Goal: Find specific page/section: Find specific page/section

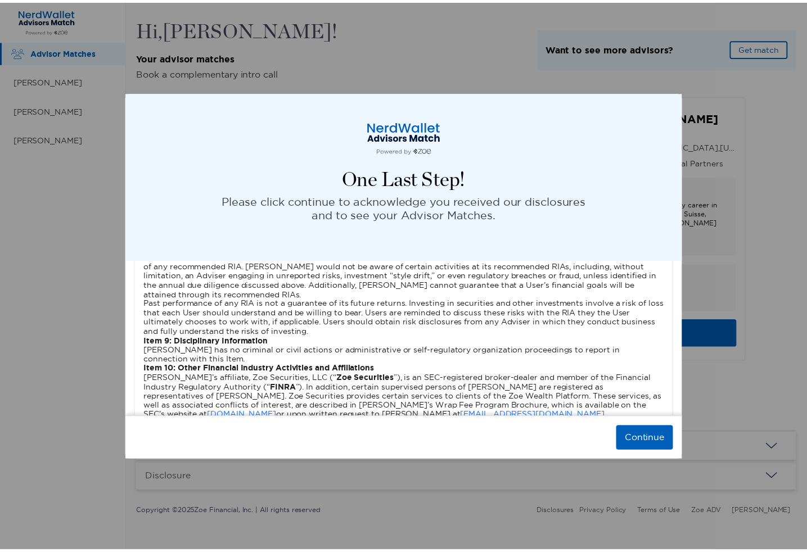
scroll to position [2927, 0]
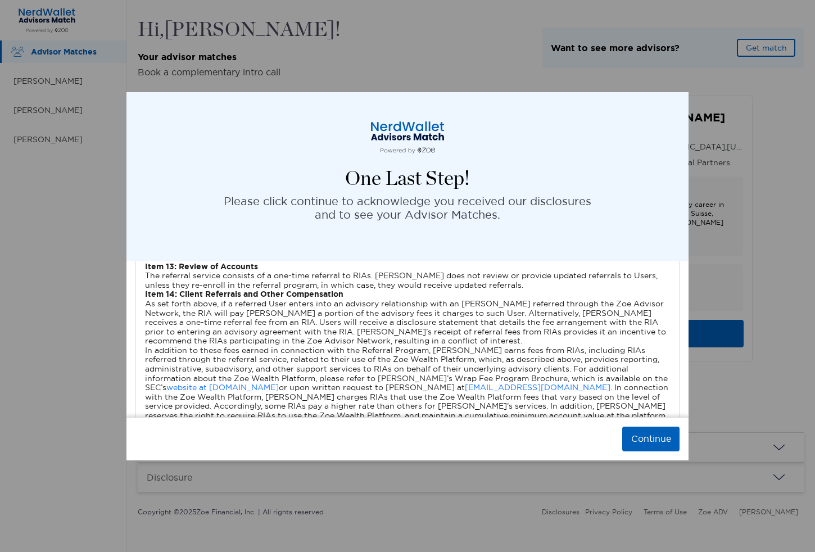
click at [646, 439] on button "Continue" at bounding box center [650, 439] width 57 height 25
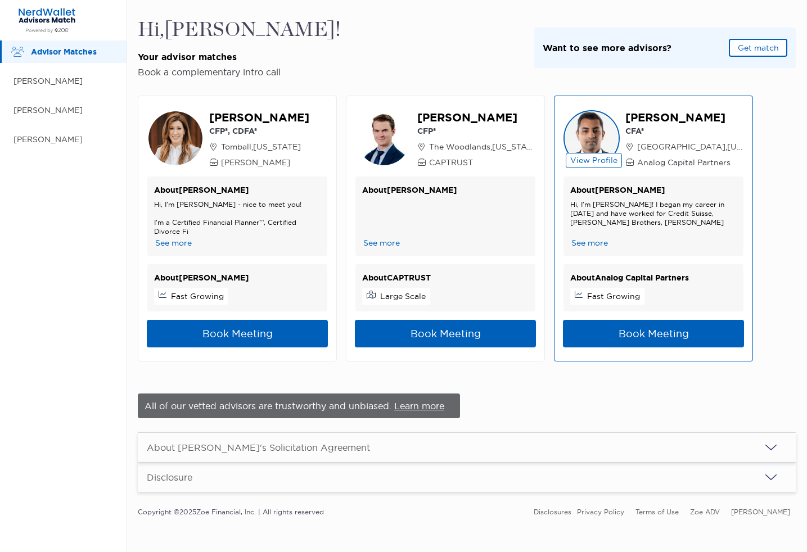
scroll to position [3, 0]
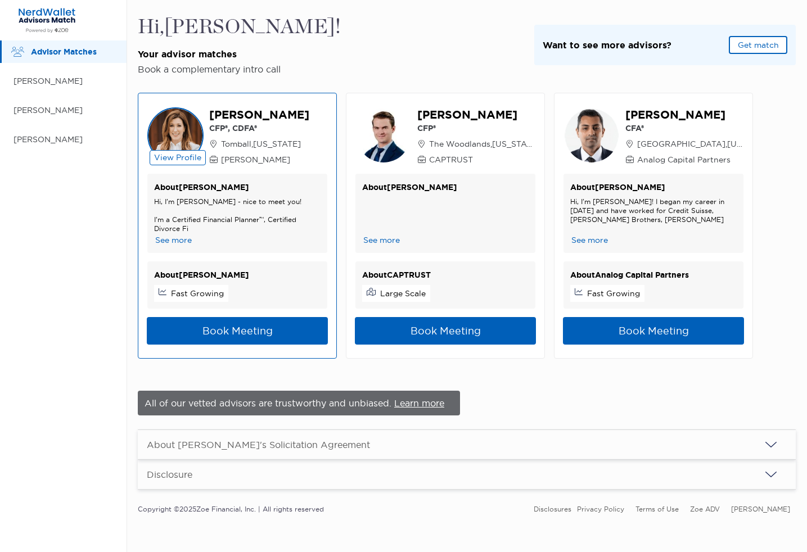
click at [175, 239] on button "See more" at bounding box center [173, 240] width 39 height 12
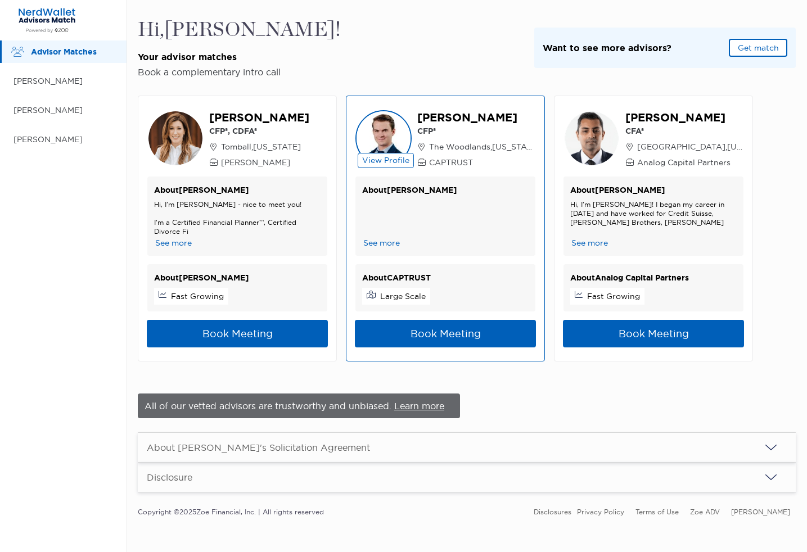
click at [387, 240] on button "See more" at bounding box center [381, 243] width 39 height 12
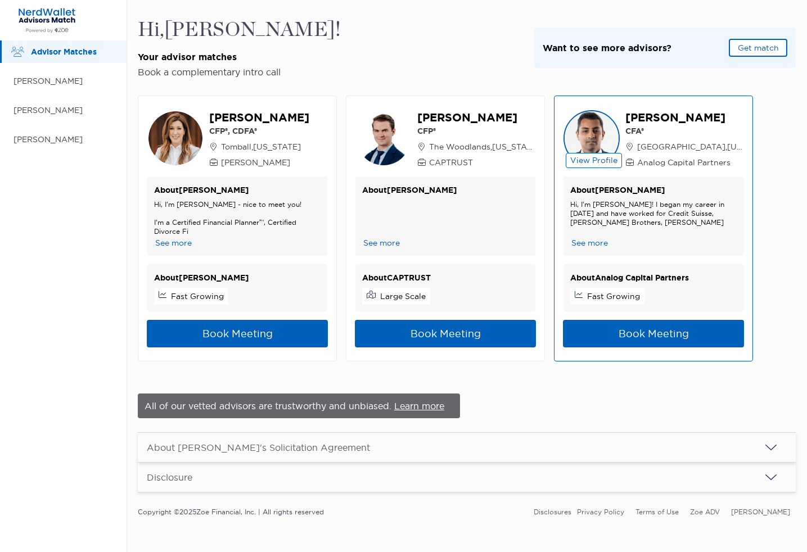
click at [603, 242] on button "See more" at bounding box center [589, 243] width 39 height 12
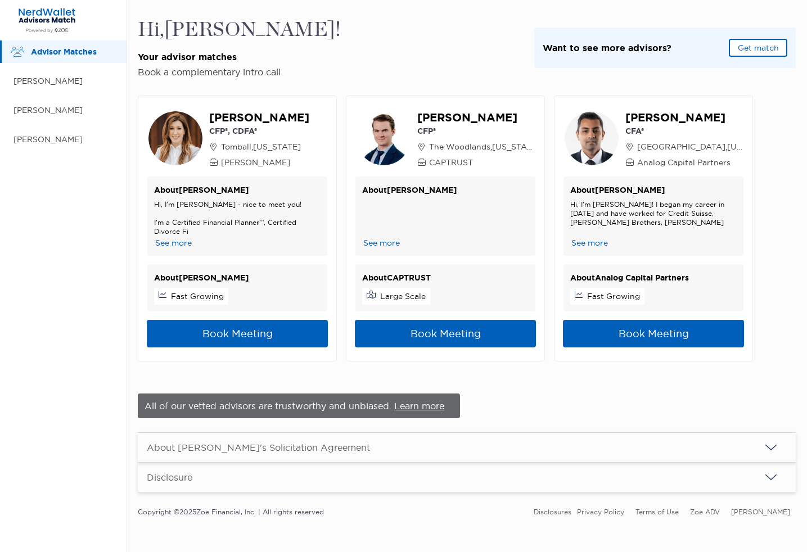
click at [778, 47] on button "Get match" at bounding box center [758, 48] width 58 height 18
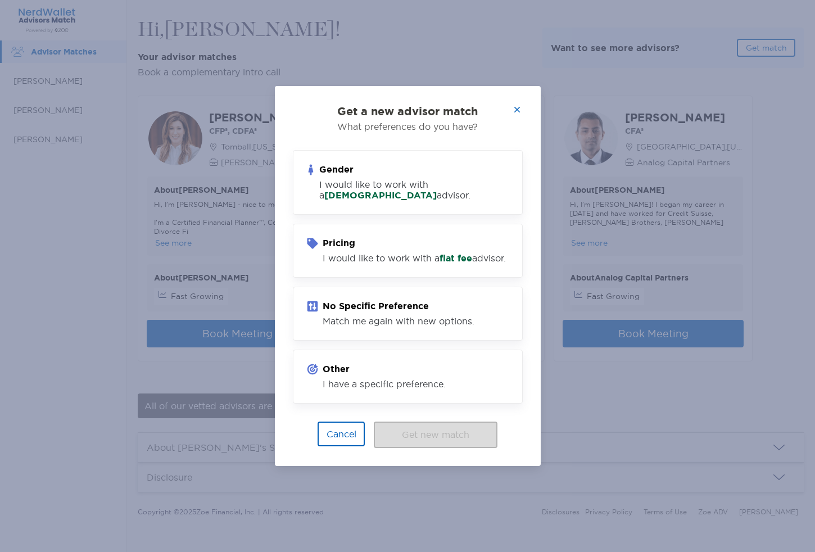
click at [517, 105] on icon "button" at bounding box center [517, 109] width 7 height 9
